Goal: Information Seeking & Learning: Learn about a topic

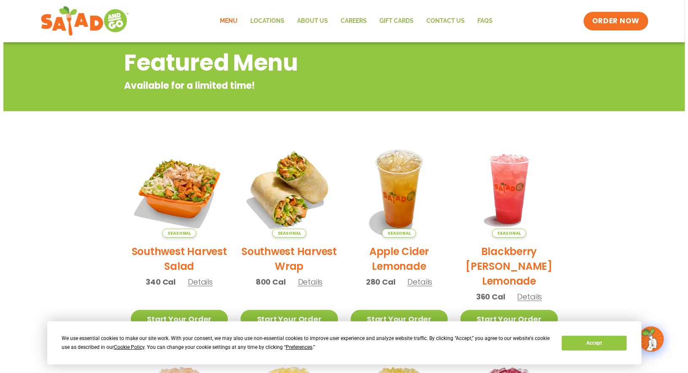
scroll to position [127, 0]
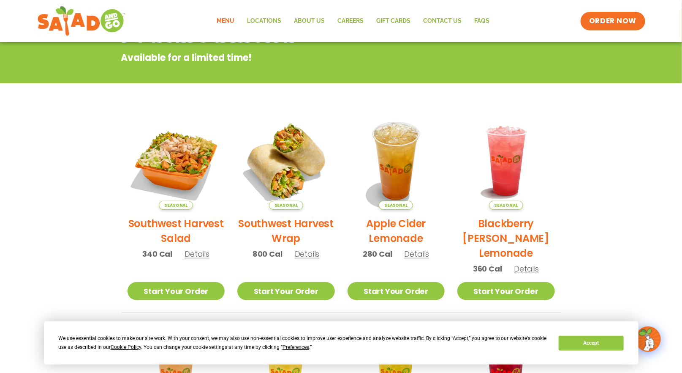
click at [301, 255] on span "Details" at bounding box center [307, 253] width 25 height 11
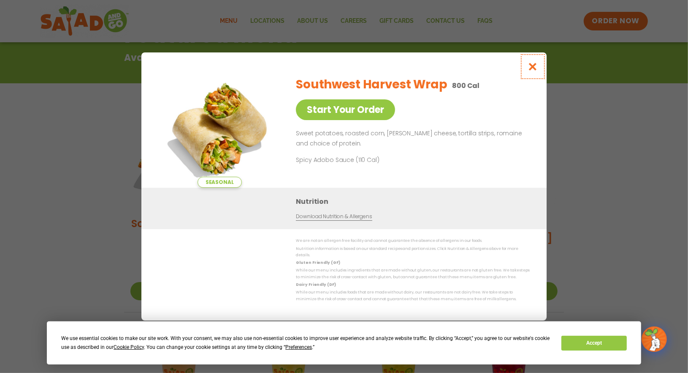
click at [534, 70] on icon "Close modal" at bounding box center [533, 66] width 11 height 9
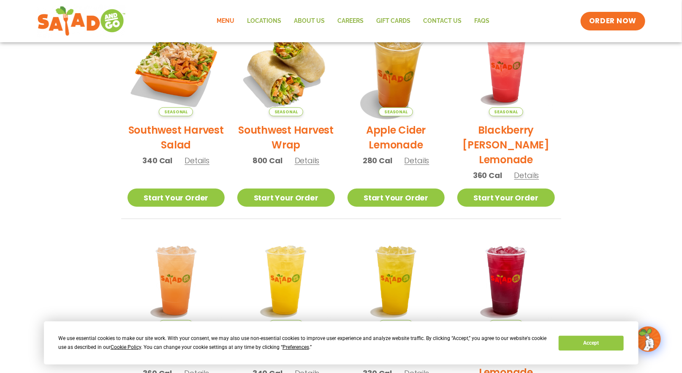
scroll to position [51, 0]
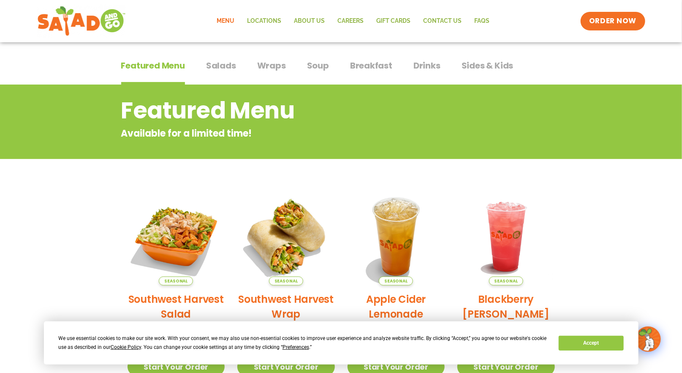
click at [218, 59] on div "Featured Menu Featured Menu Salads Salads Wraps Wraps Soup Soup Breakfast Break…" at bounding box center [341, 70] width 440 height 29
click at [219, 64] on span "Salads" at bounding box center [221, 65] width 30 height 13
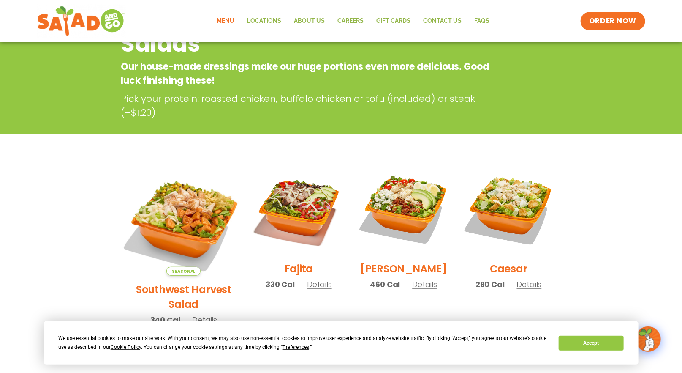
scroll to position [136, 0]
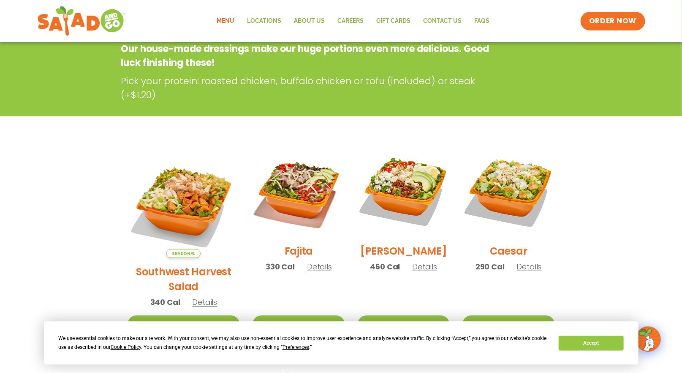
click at [159, 193] on img at bounding box center [184, 201] width 113 height 113
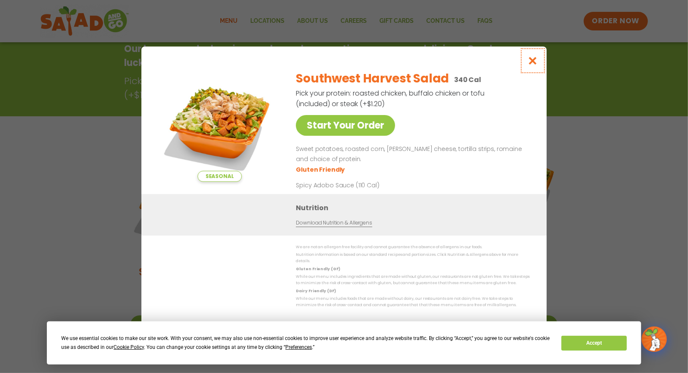
click at [532, 64] on icon "Close modal" at bounding box center [533, 60] width 11 height 9
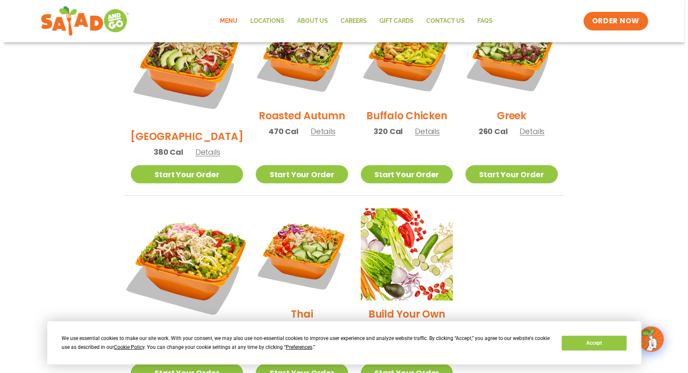
scroll to position [516, 0]
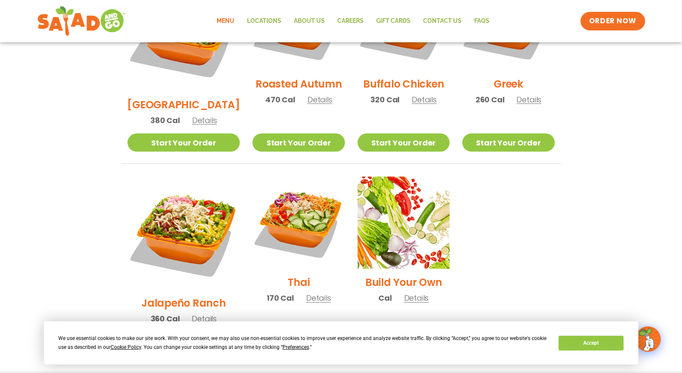
click at [177, 248] on div "Jalapeño Ranch 360 Cal Details" at bounding box center [184, 254] width 113 height 155
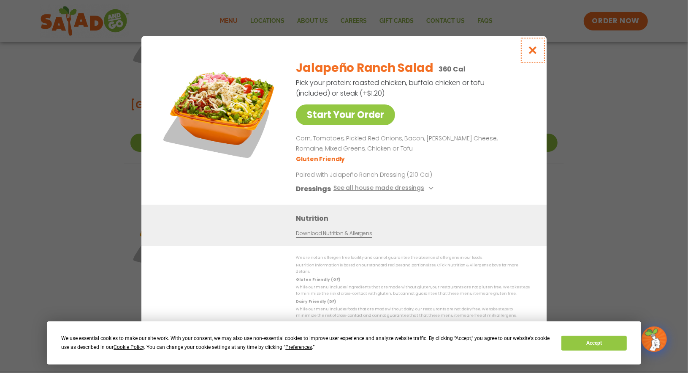
click at [532, 51] on icon "Close modal" at bounding box center [533, 50] width 11 height 9
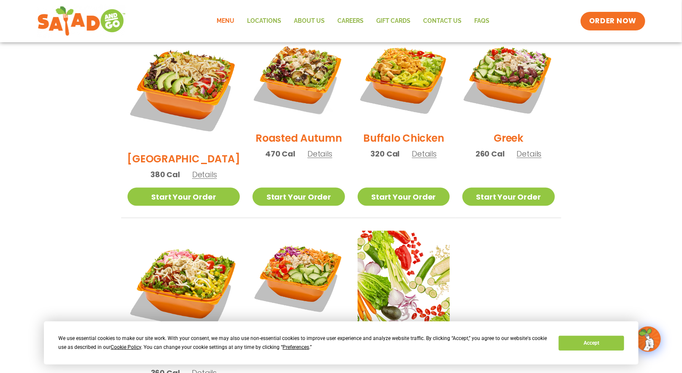
scroll to position [458, 0]
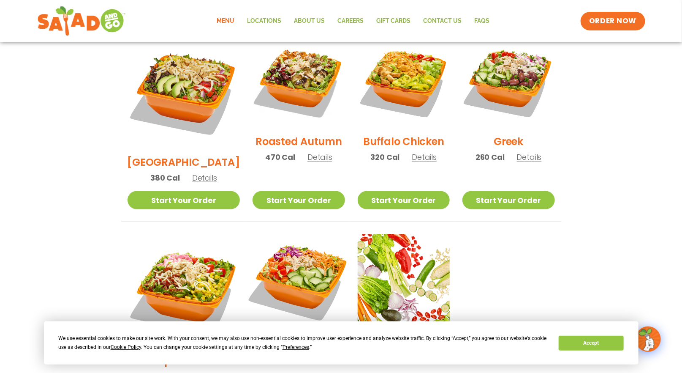
click at [290, 256] on img at bounding box center [299, 280] width 108 height 108
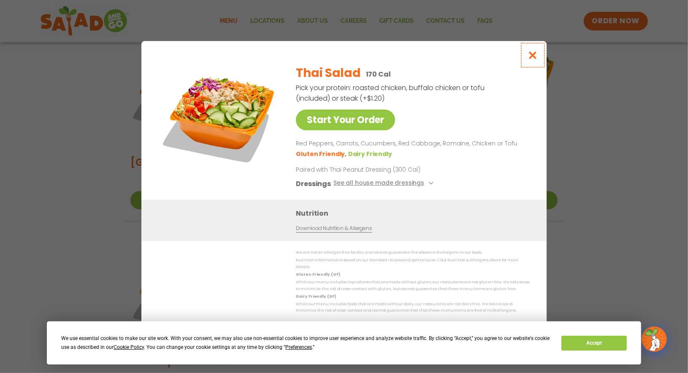
click at [539, 56] on button "Close modal" at bounding box center [533, 55] width 27 height 28
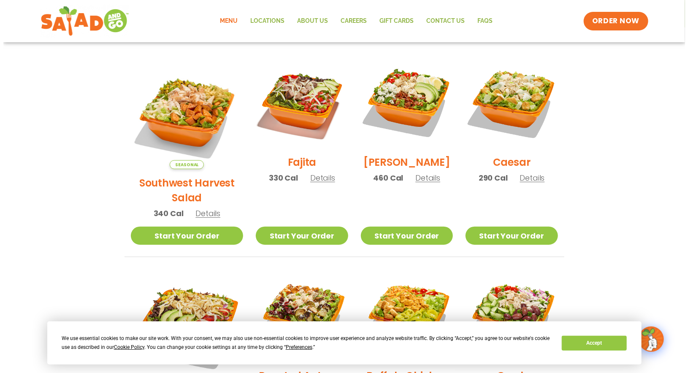
scroll to position [205, 0]
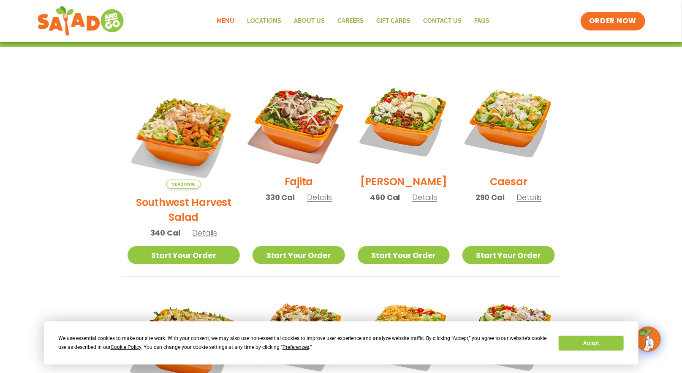
click at [294, 116] on img at bounding box center [299, 122] width 108 height 108
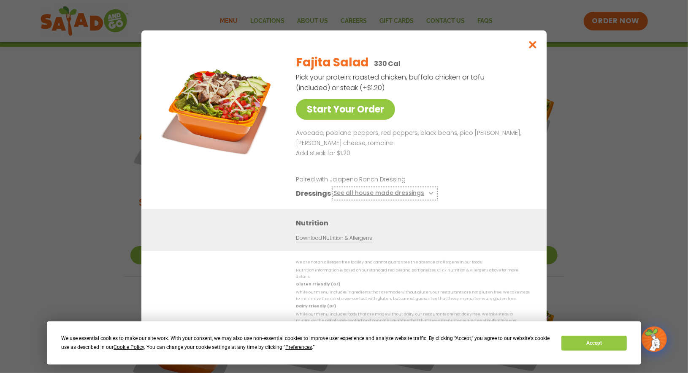
click at [384, 194] on button "See all house made dressings" at bounding box center [385, 193] width 103 height 11
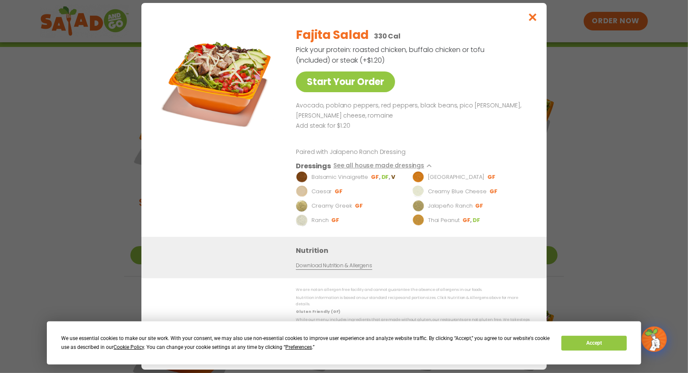
click at [354, 269] on link "Download Nutrition & Allergens" at bounding box center [334, 266] width 76 height 8
click at [534, 22] on icon "Close modal" at bounding box center [533, 17] width 11 height 9
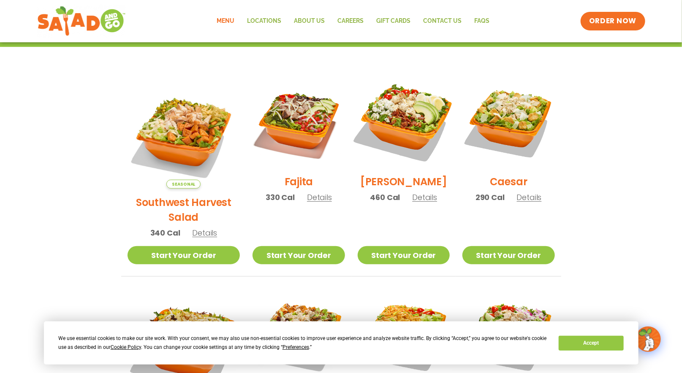
click at [410, 116] on img at bounding box center [404, 122] width 108 height 108
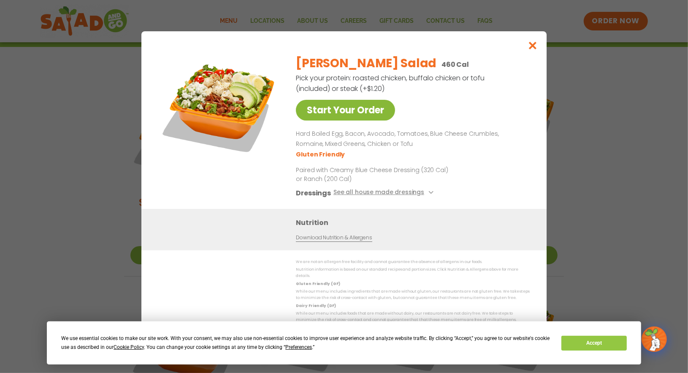
click at [353, 120] on link "Start Your Order" at bounding box center [345, 110] width 99 height 21
